Goal: Browse casually

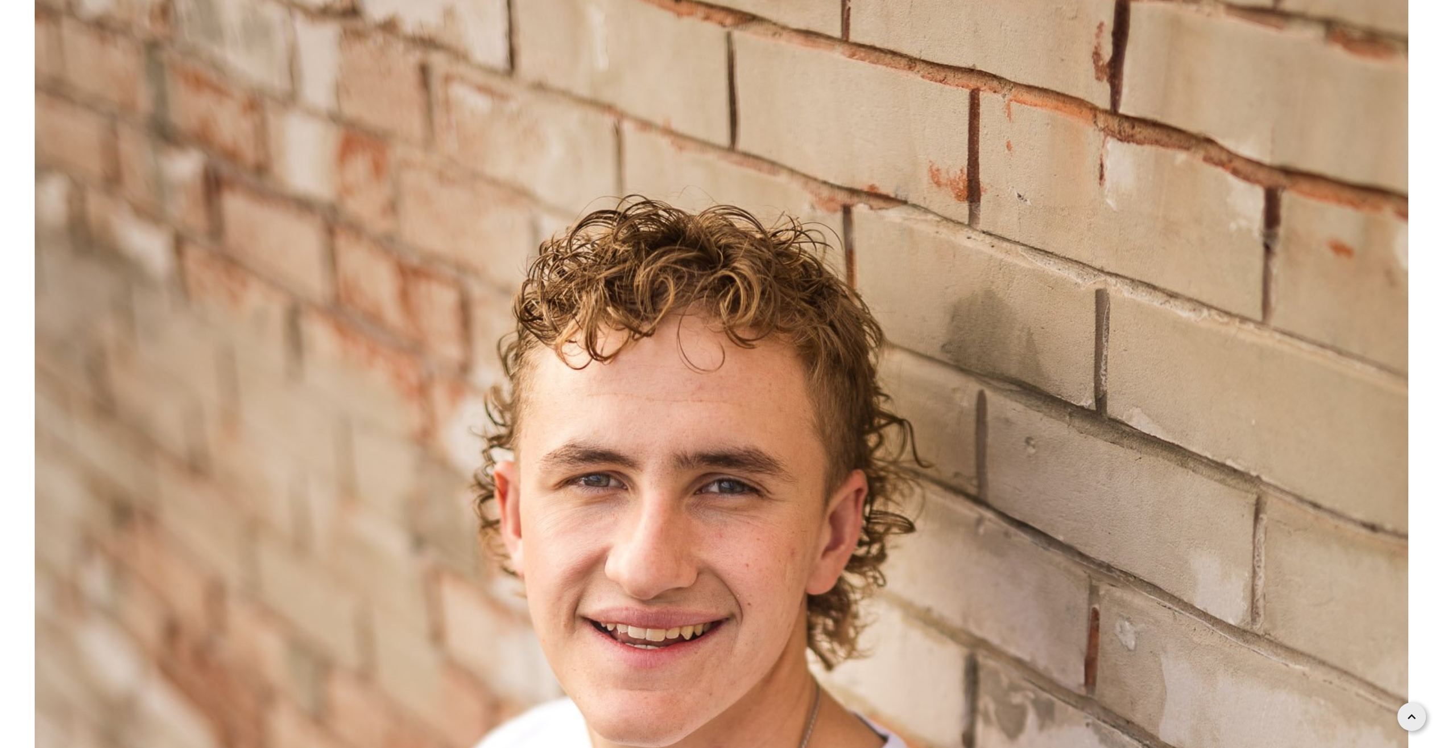
scroll to position [20198, 0]
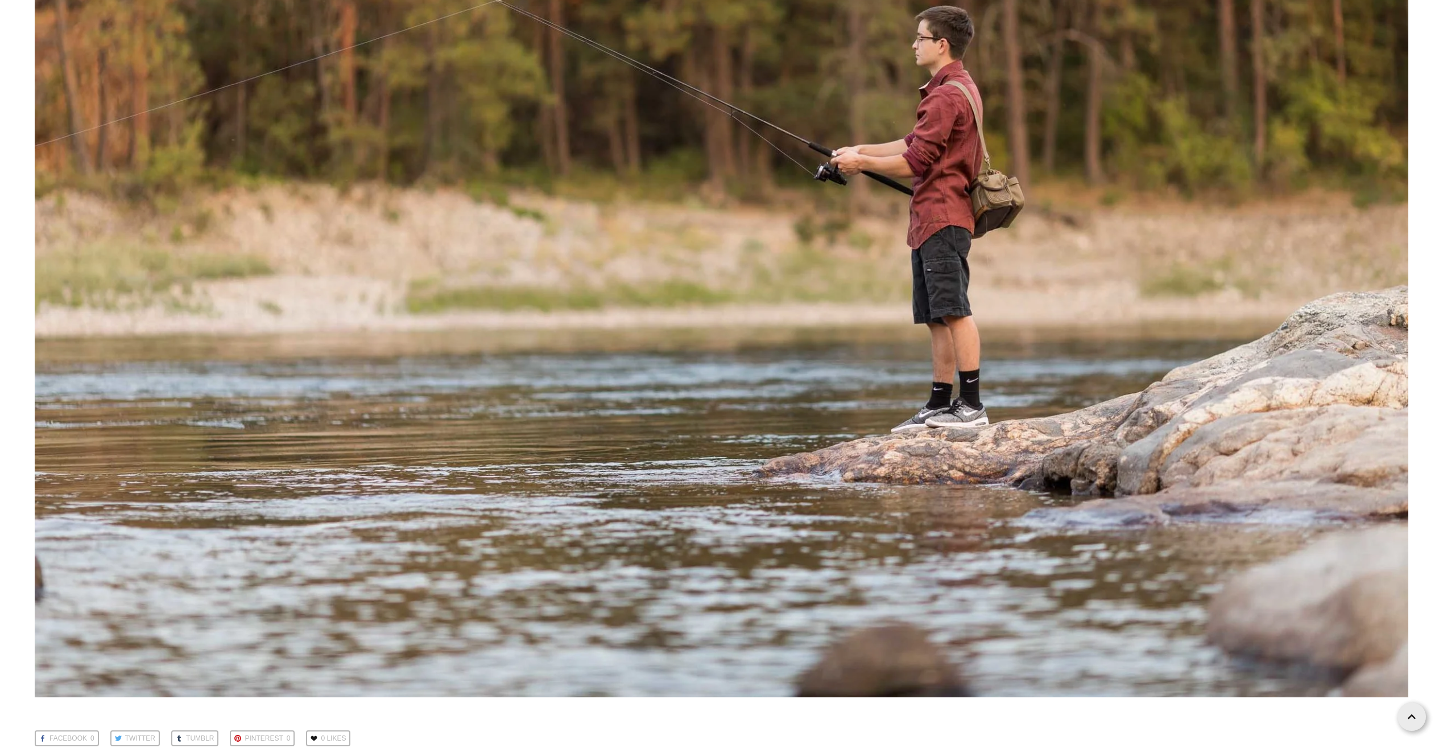
scroll to position [15968, 0]
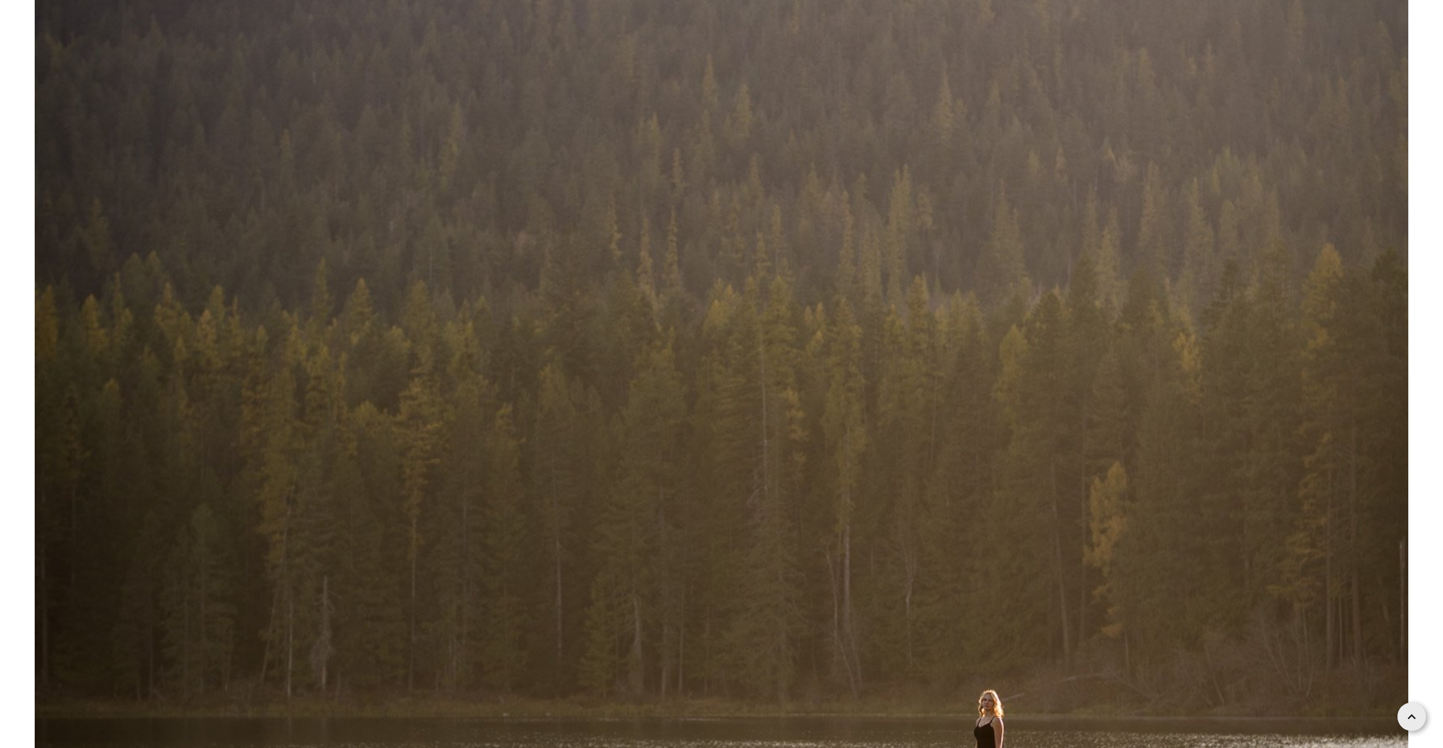
scroll to position [50126, 0]
